Goal: Transaction & Acquisition: Purchase product/service

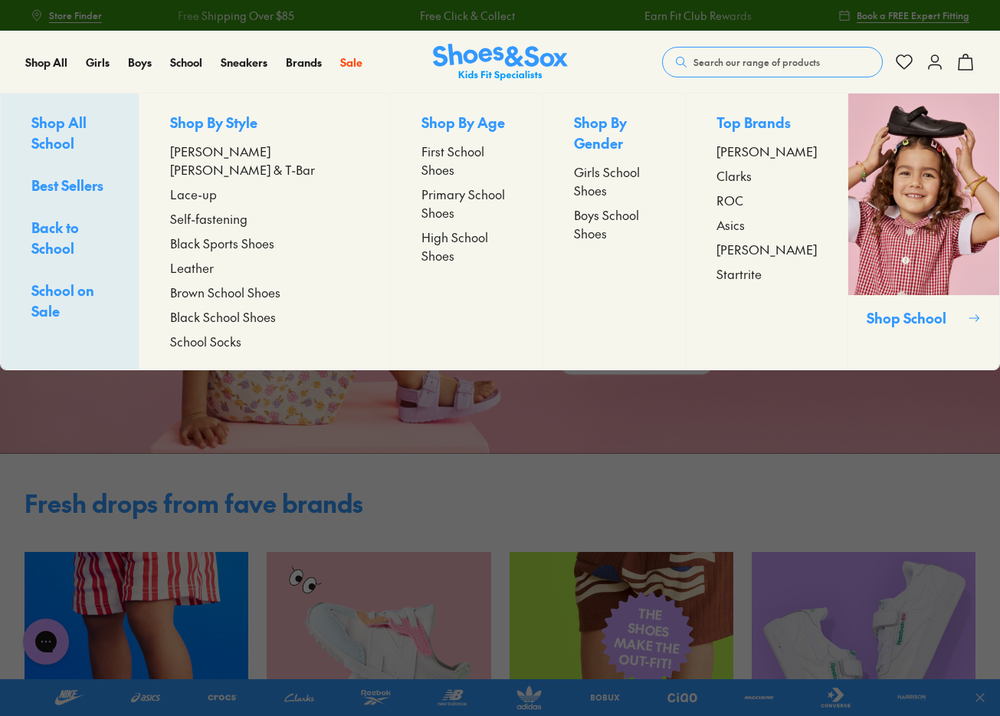
click at [421, 185] on span "Primary School Shoes" at bounding box center [466, 203] width 91 height 37
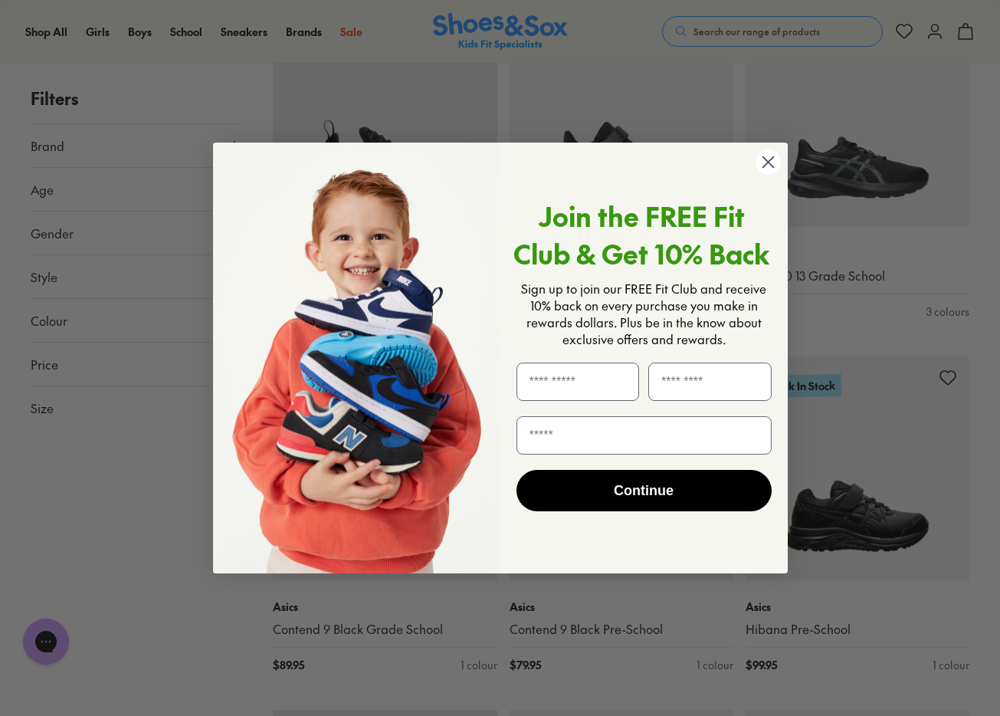
scroll to position [674, 0]
click at [771, 163] on circle "Close dialog" at bounding box center [767, 161] width 25 height 25
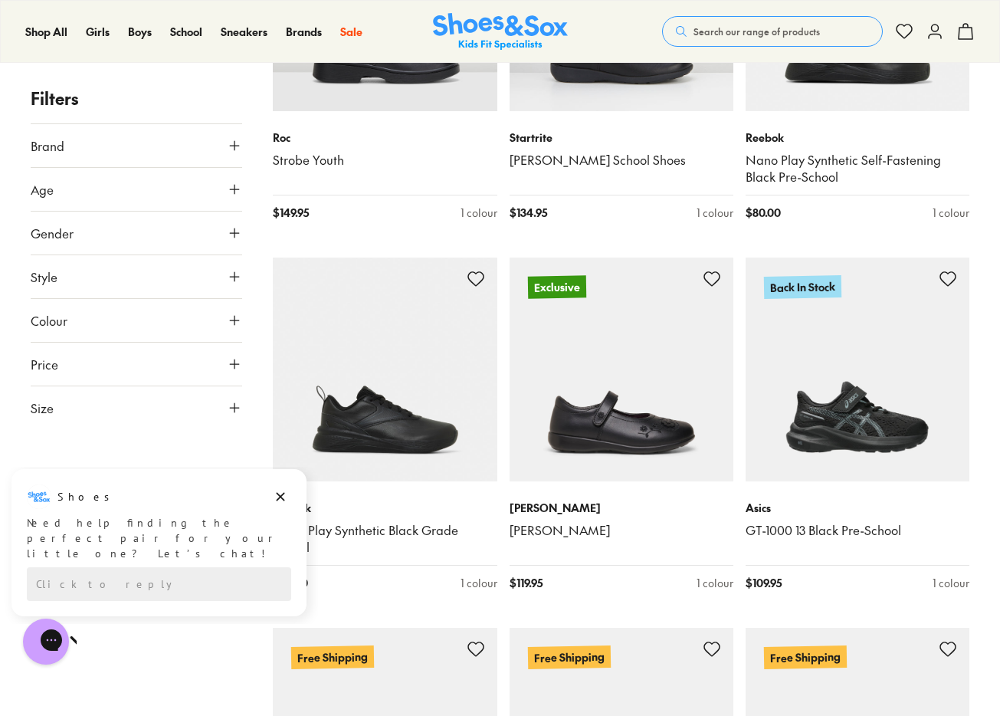
scroll to position [2556, 0]
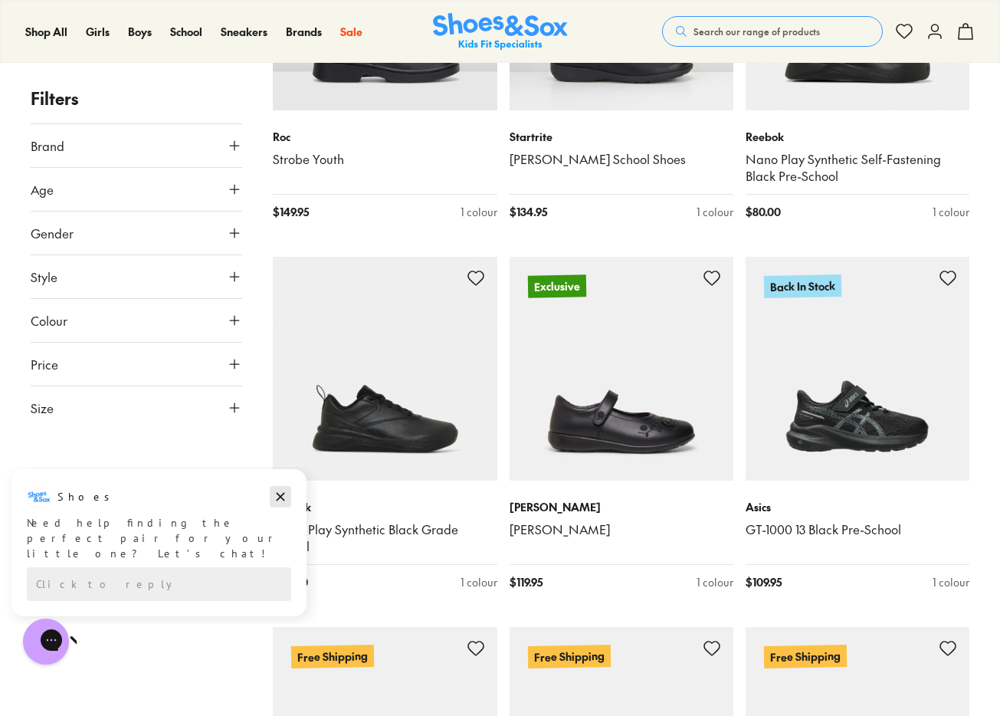
click at [283, 498] on icon "Dismiss campaign" at bounding box center [281, 497] width 8 height 8
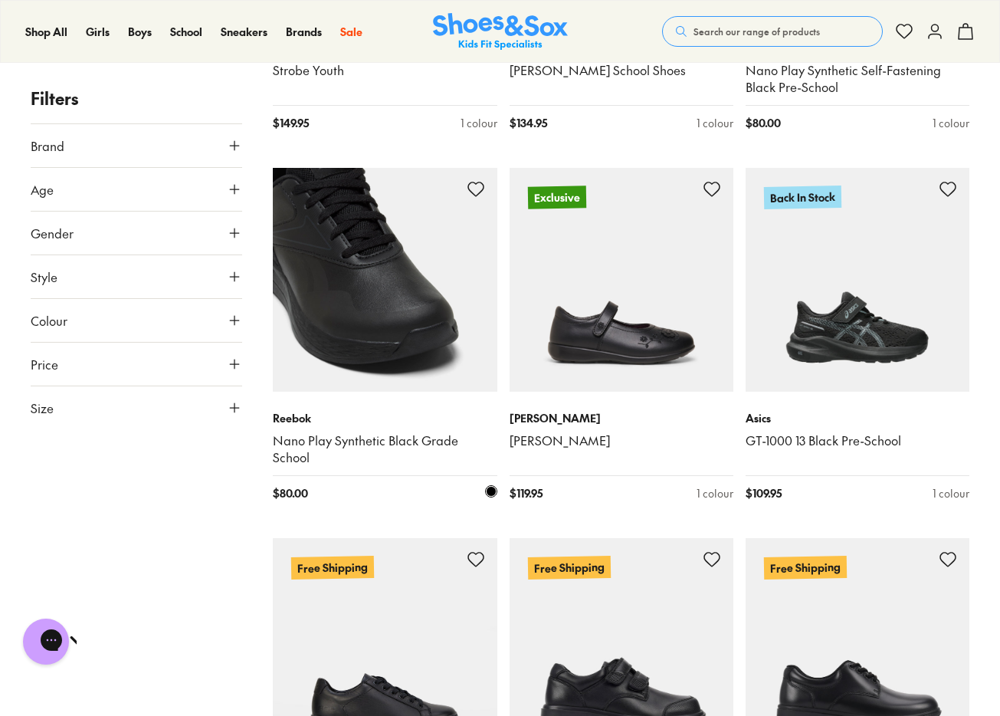
scroll to position [2641, 0]
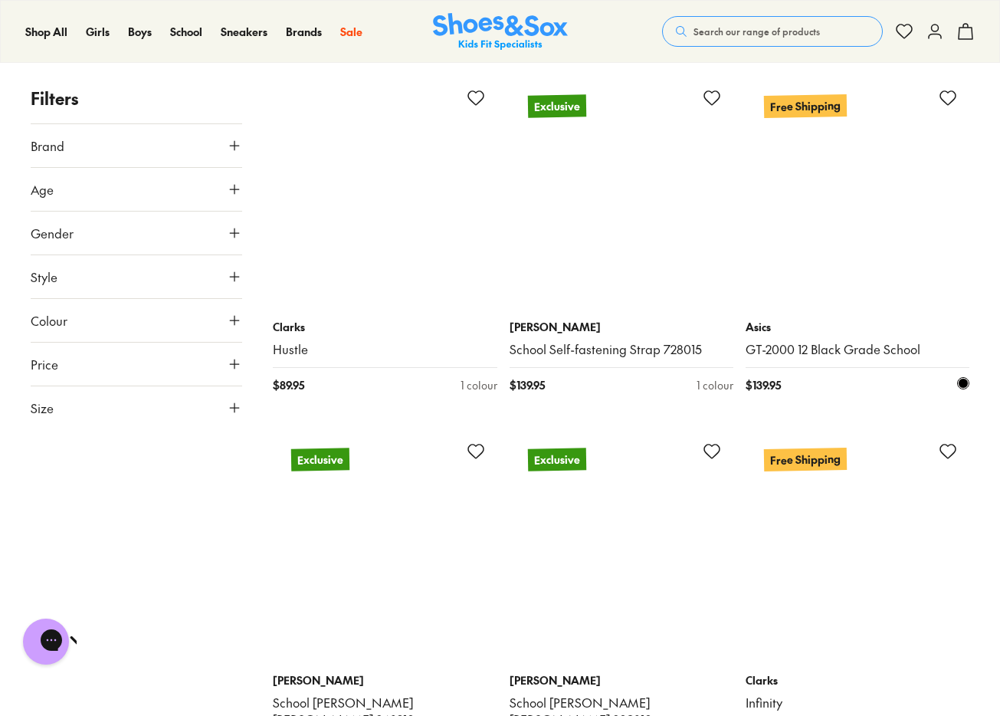
scroll to position [7017, 0]
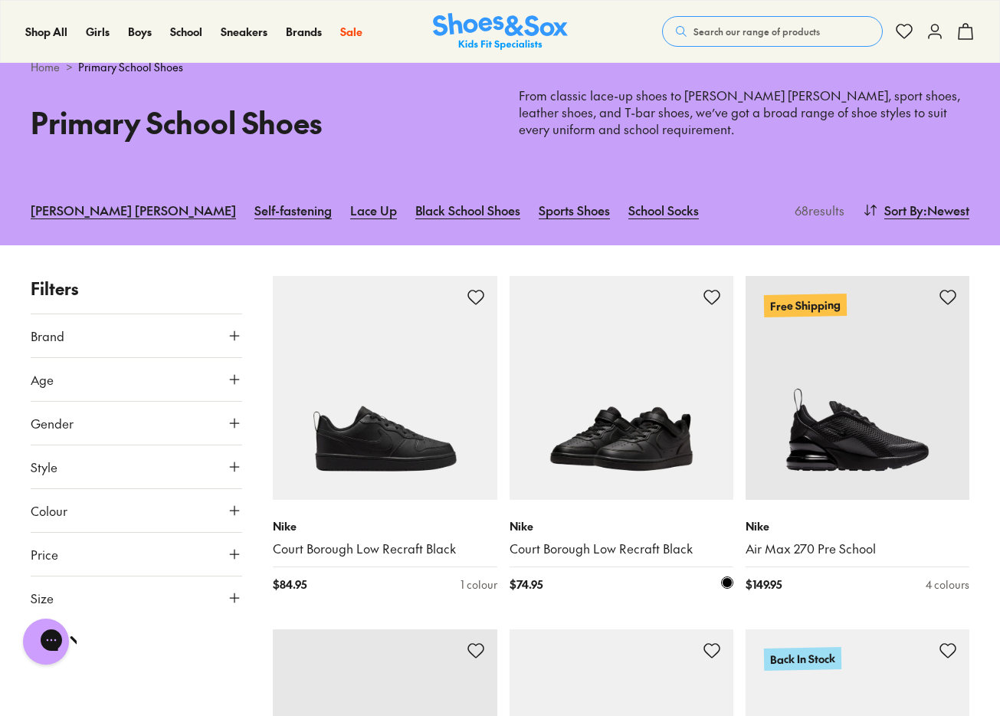
scroll to position [59, 0]
